Goal: Task Accomplishment & Management: Use online tool/utility

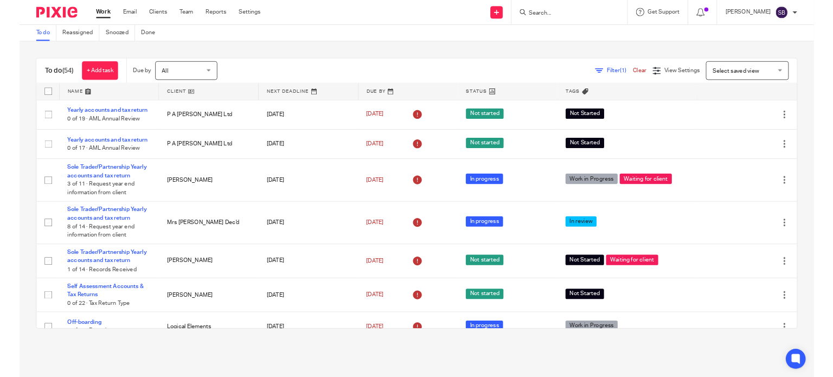
scroll to position [2272, 0]
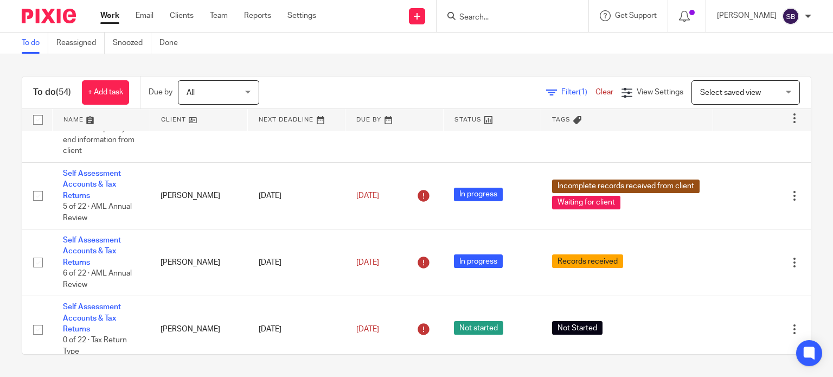
click at [550, 28] on div at bounding box center [513, 16] width 152 height 32
click at [552, 19] on input "Search" at bounding box center [507, 18] width 98 height 10
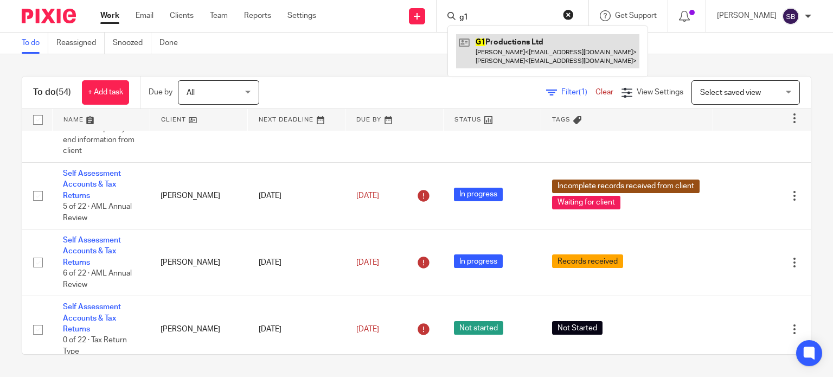
type input "g1"
click at [562, 42] on link at bounding box center [547, 51] width 183 height 34
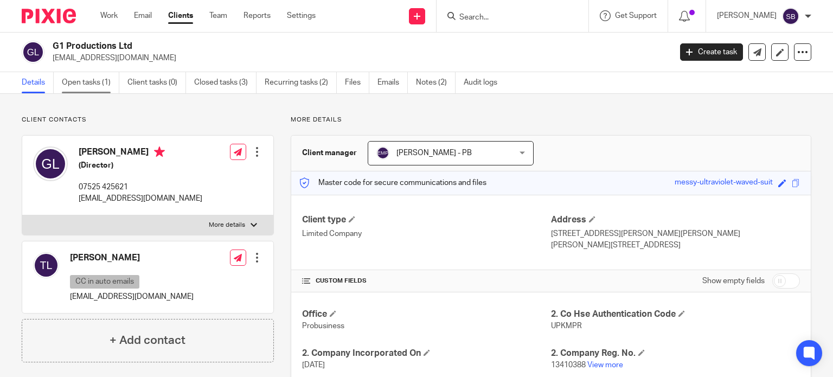
click at [81, 86] on link "Open tasks (1)" at bounding box center [91, 82] width 58 height 21
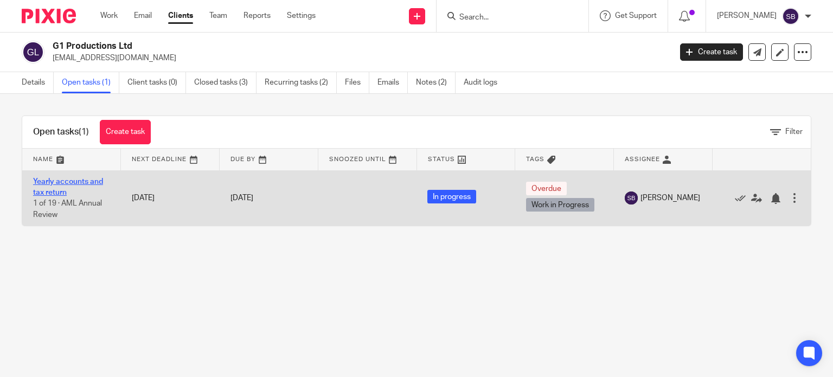
click at [35, 183] on link "Yearly accounts and tax return" at bounding box center [68, 187] width 70 height 18
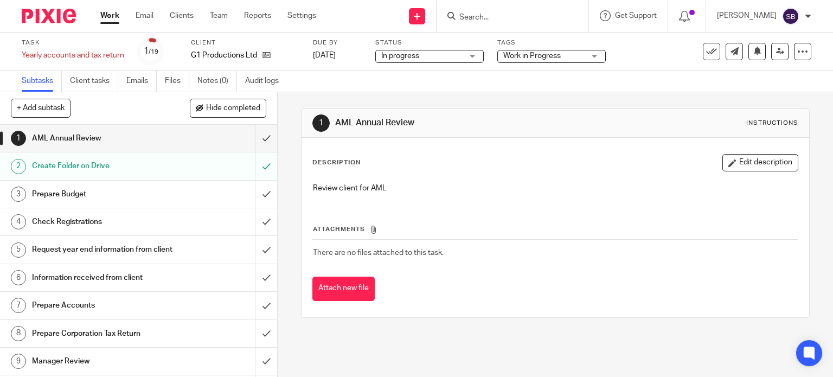
click at [145, 258] on h1 "Request year end information from client" at bounding box center [103, 249] width 142 height 16
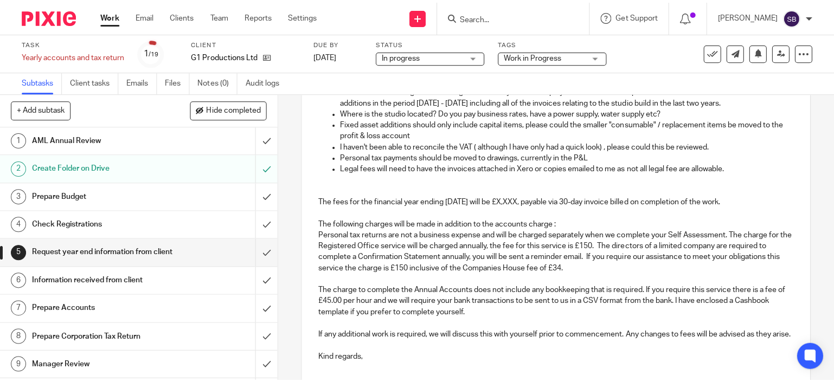
scroll to position [396, 0]
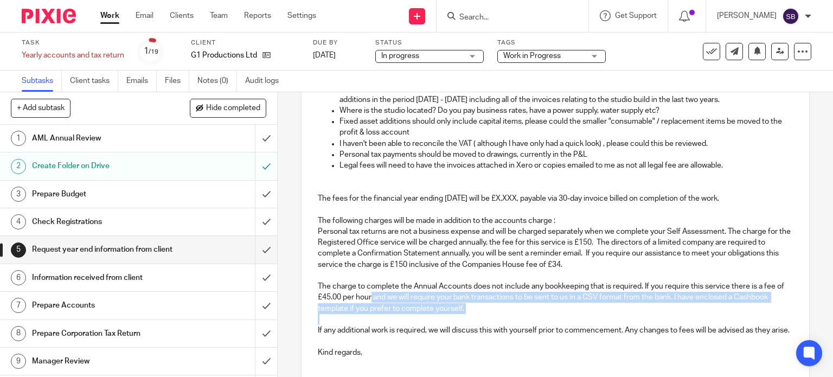
drag, startPoint x: 378, startPoint y: 304, endPoint x: 398, endPoint y: 329, distance: 32.0
click at [398, 329] on div "Dear [PERSON_NAME], Your first period of trading for G1 Productions Ltd has pas…" at bounding box center [556, 92] width 508 height 547
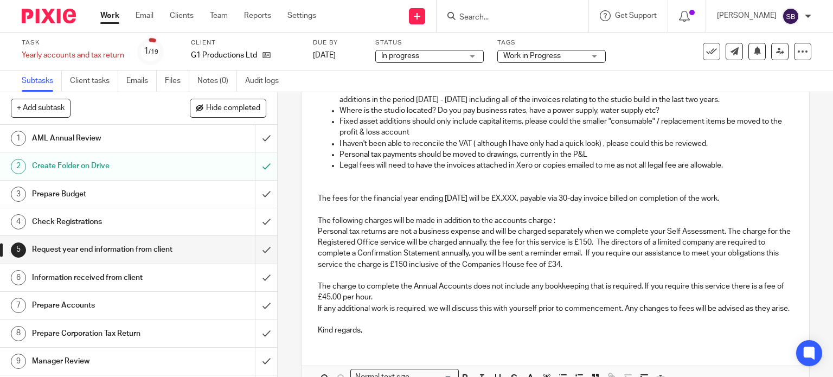
click at [312, 318] on div "Dear [PERSON_NAME], Your first period of trading for G1 Productions Ltd has pas…" at bounding box center [556, 81] width 508 height 525
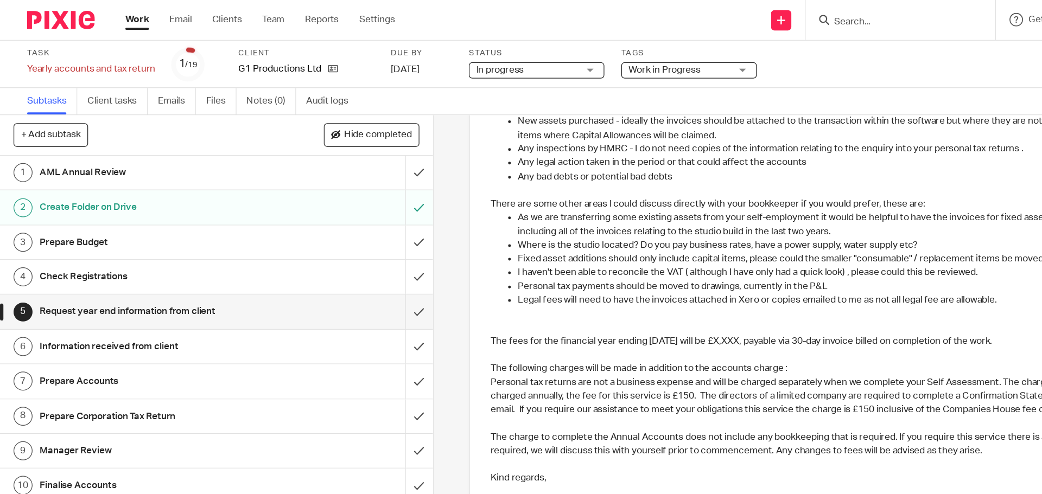
scroll to position [310, 0]
